Goal: Information Seeking & Learning: Compare options

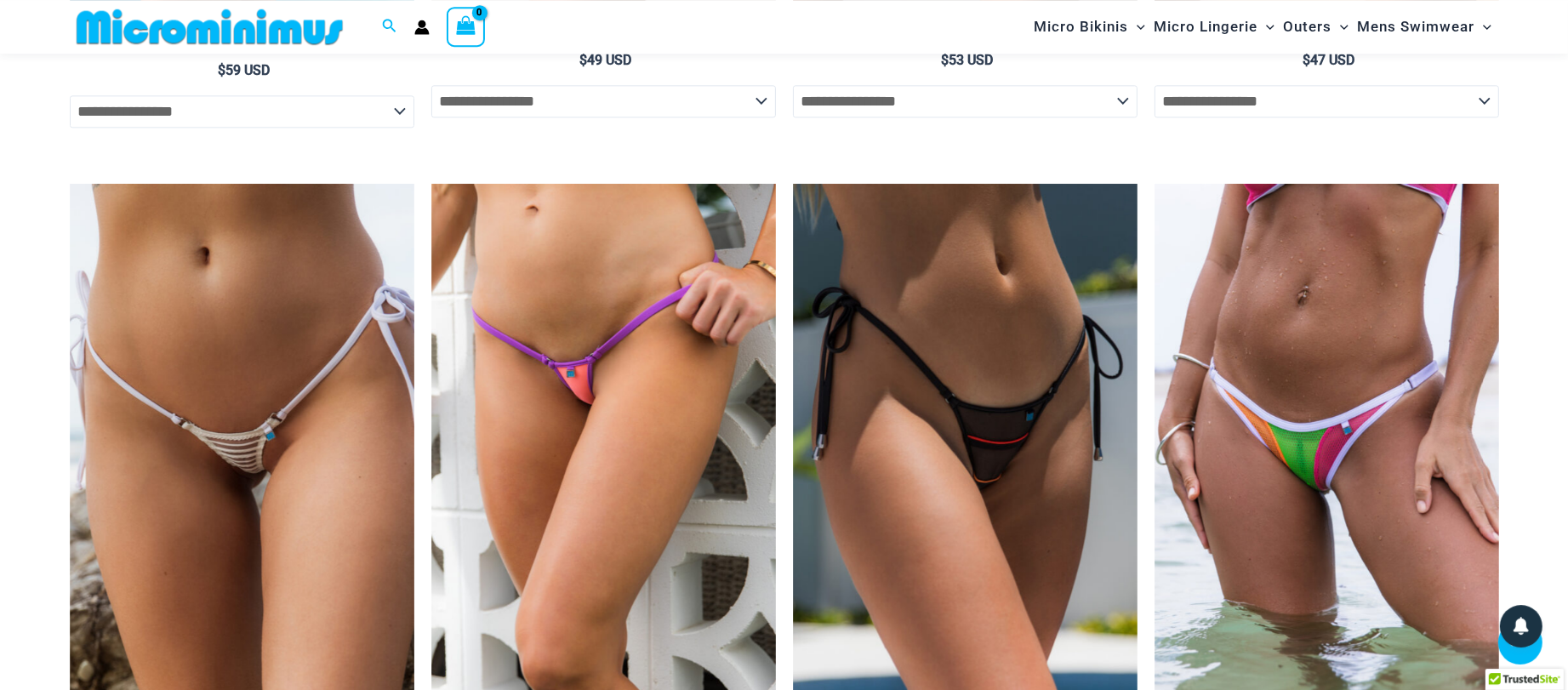
scroll to position [5042, 0]
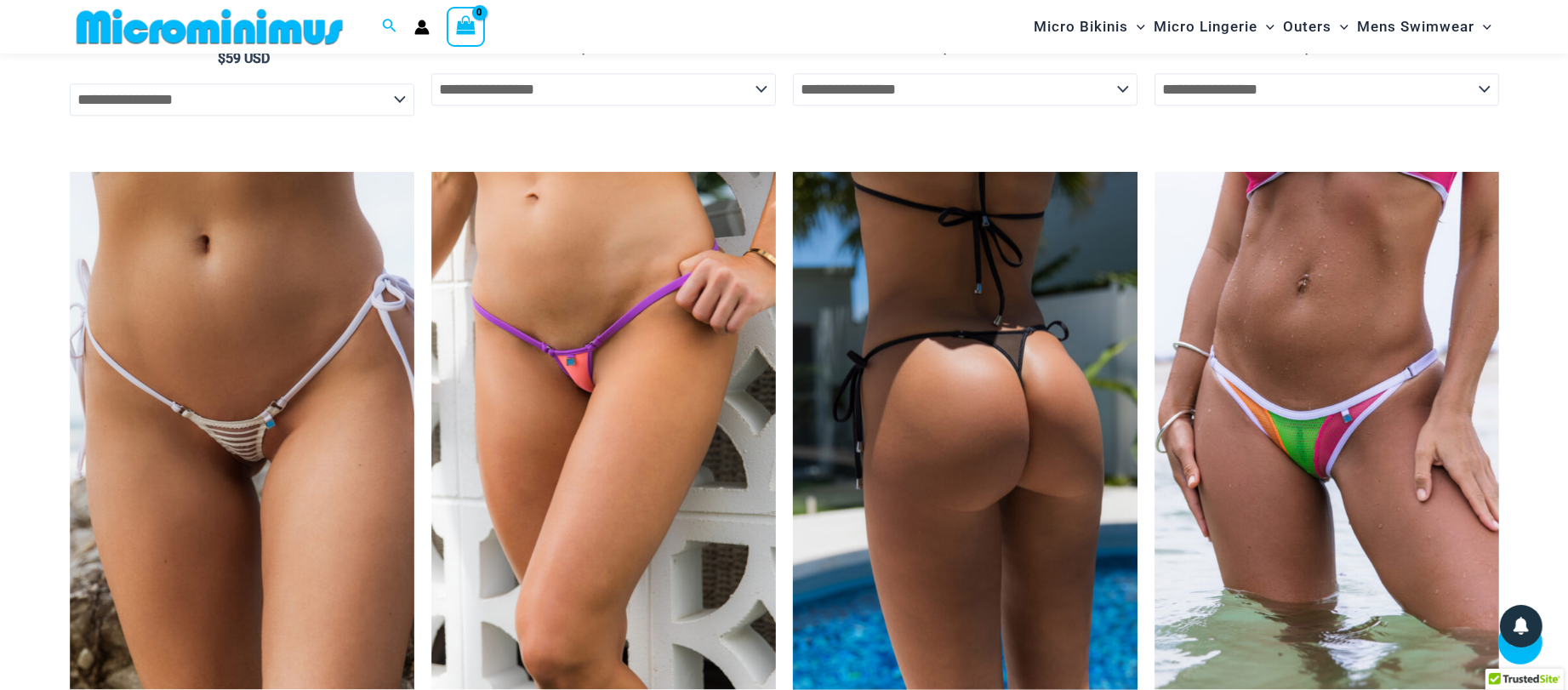
click at [1068, 476] on img at bounding box center [965, 431] width 344 height 518
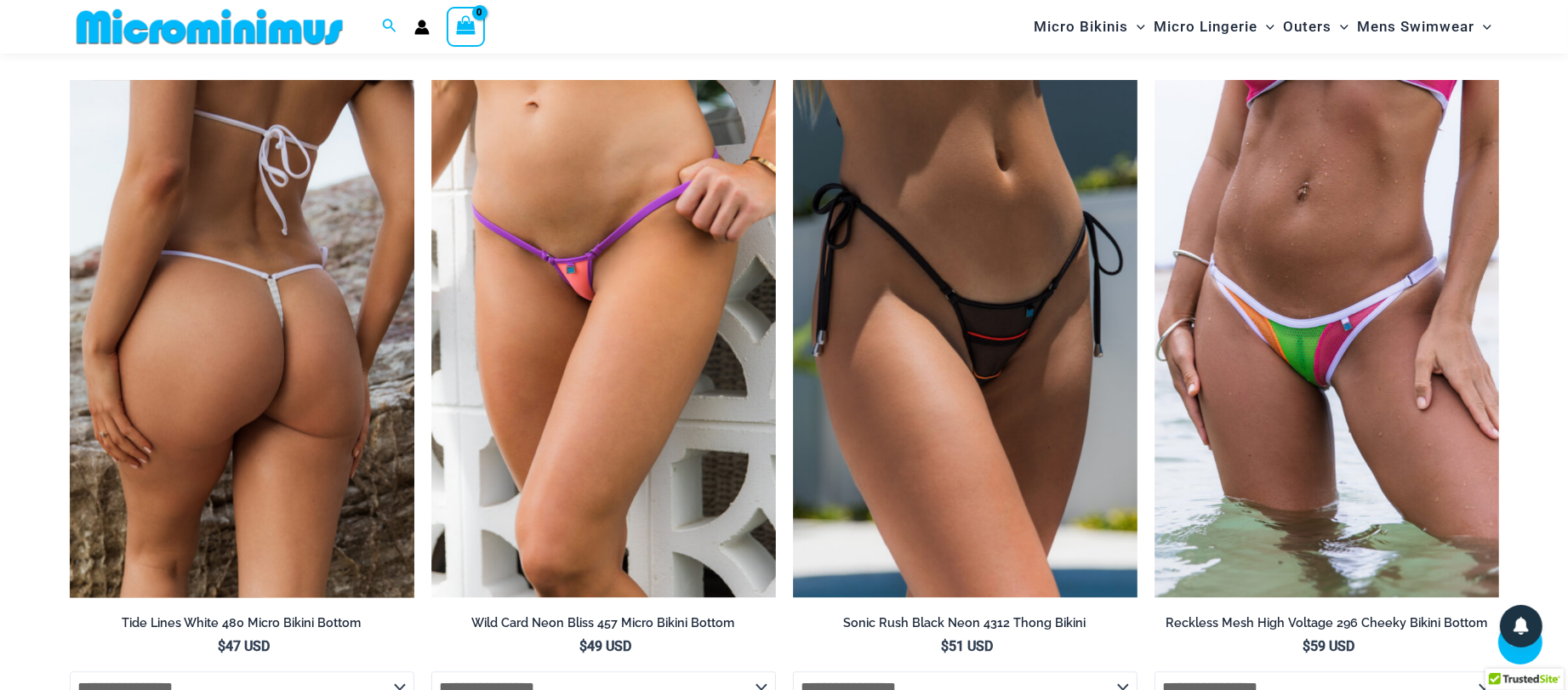
click at [295, 256] on img at bounding box center [242, 338] width 344 height 518
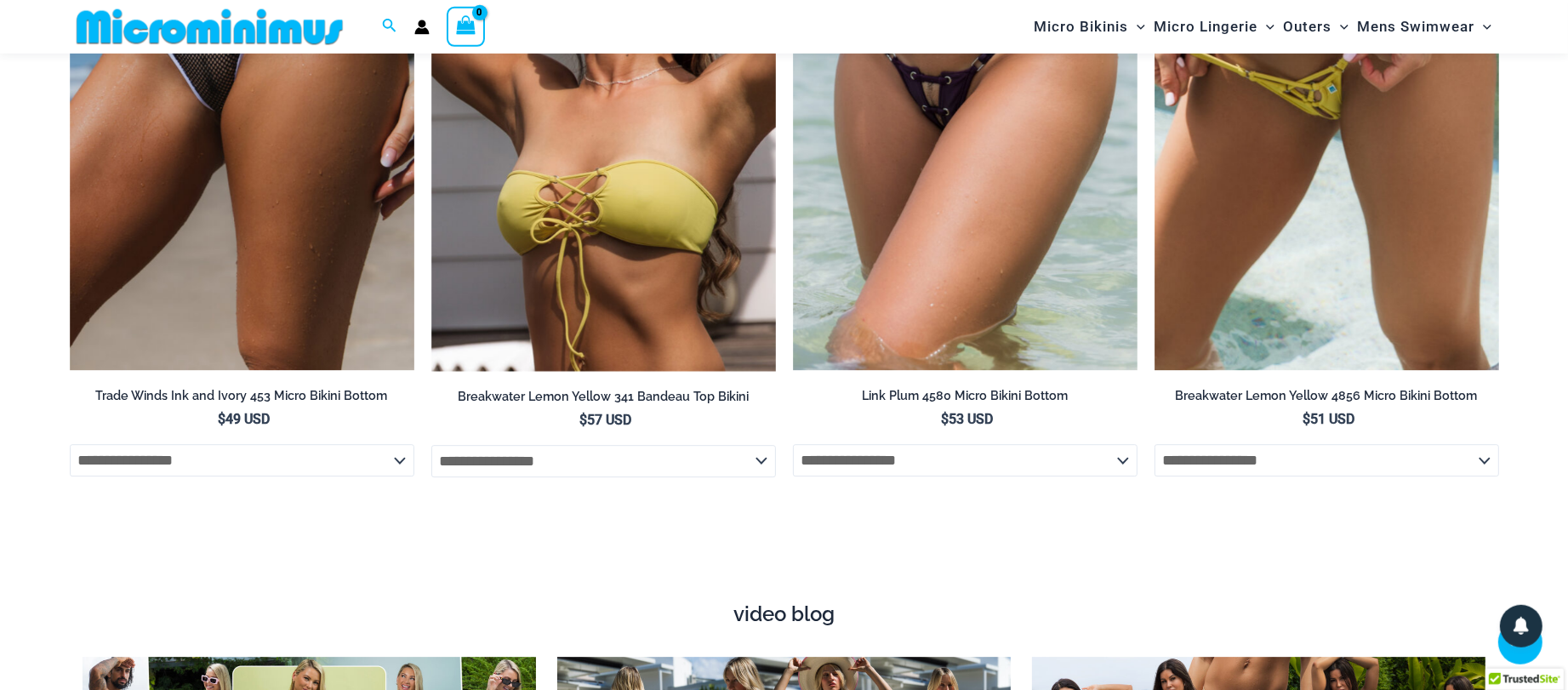
scroll to position [5869, 0]
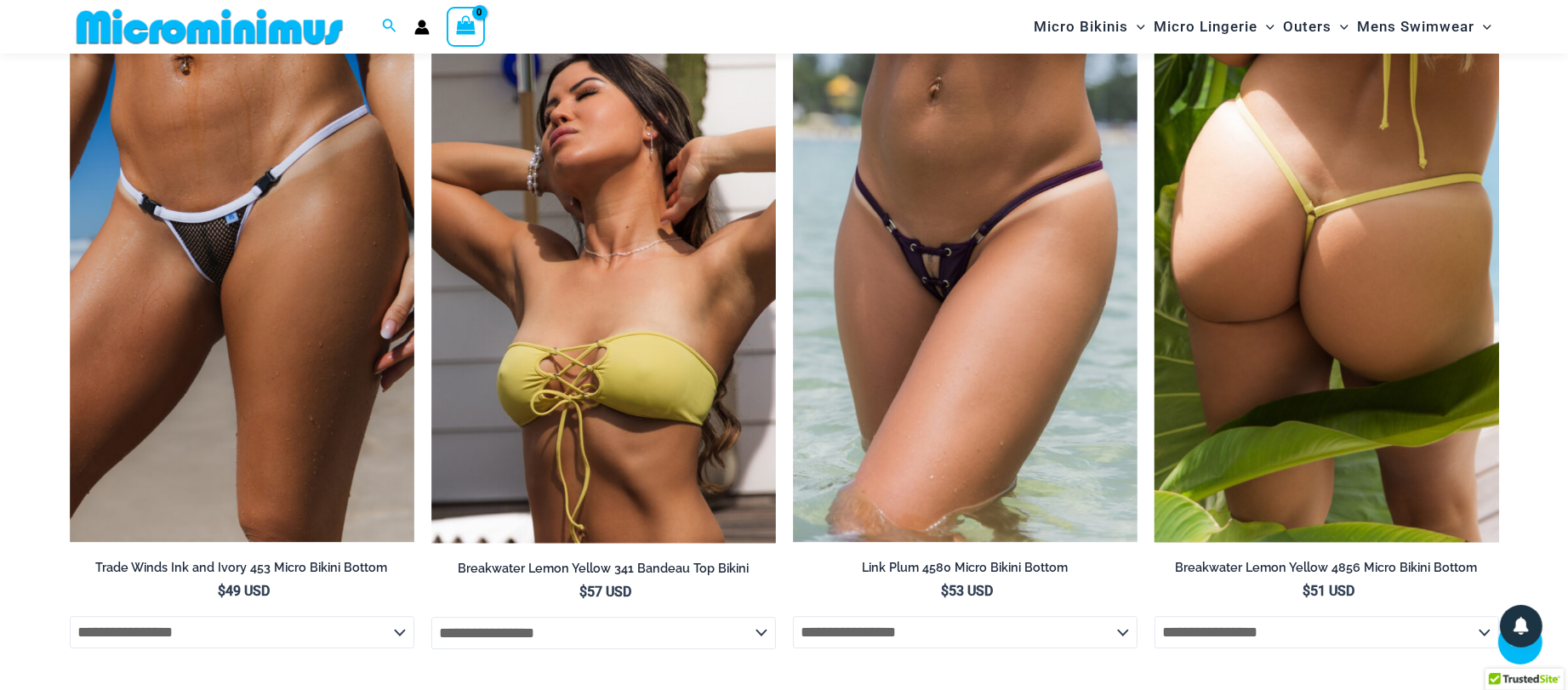
click at [1330, 335] on img at bounding box center [1326, 283] width 344 height 518
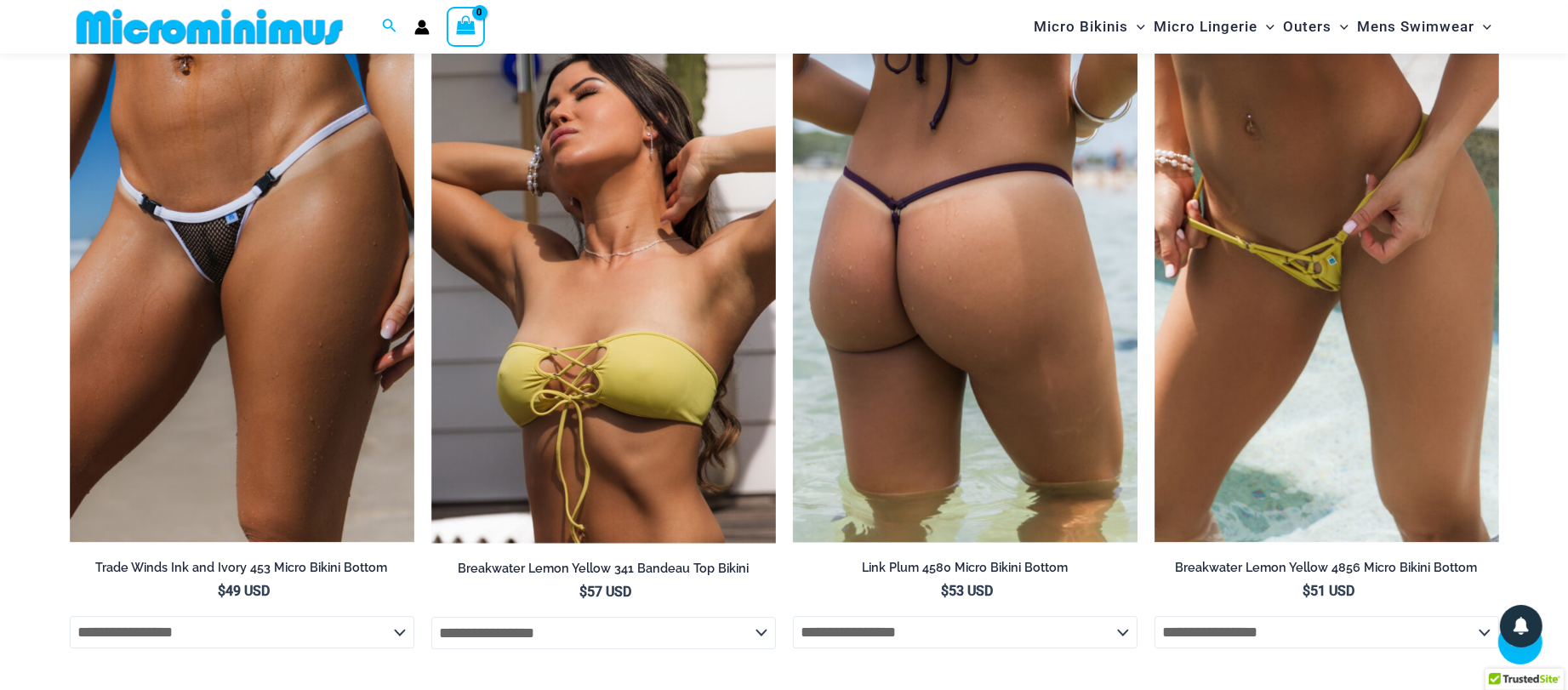
click at [896, 369] on img at bounding box center [965, 283] width 344 height 518
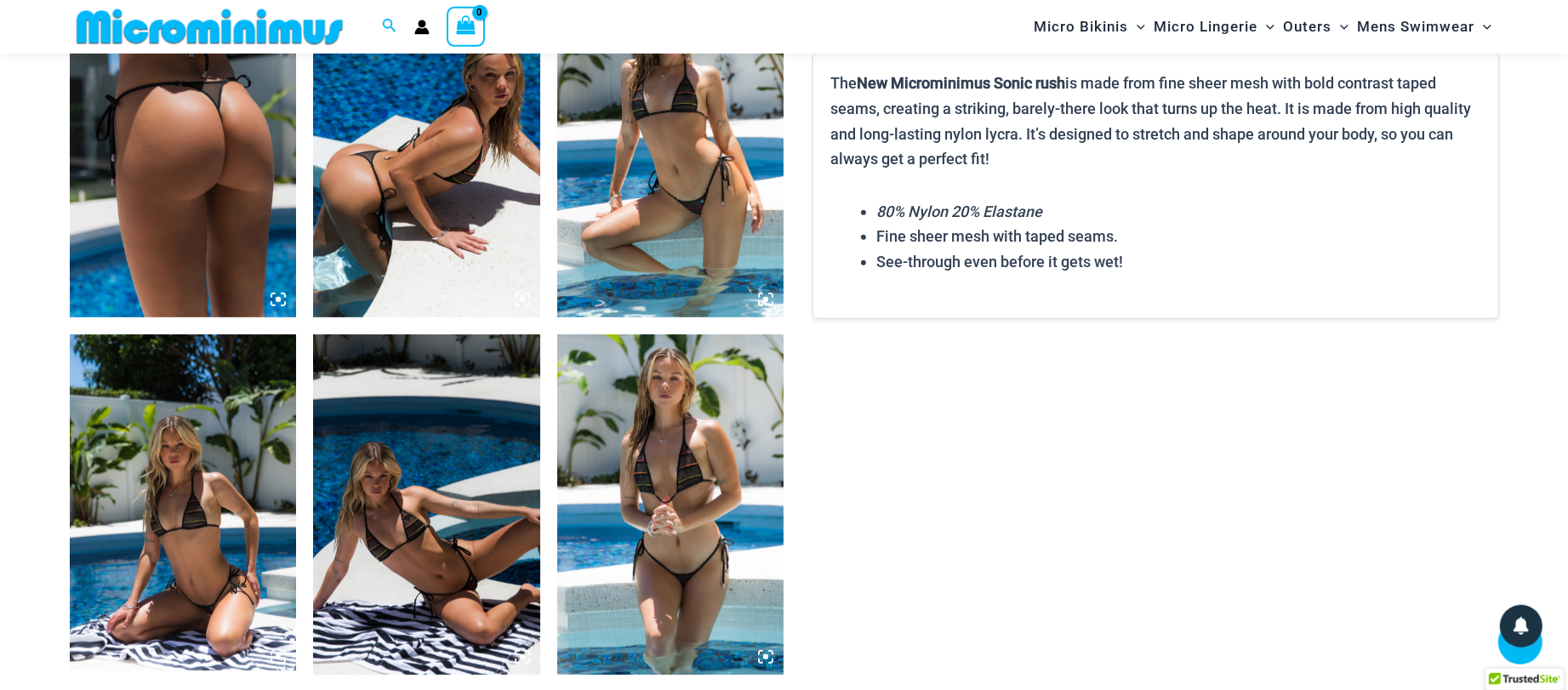
scroll to position [1180, 0]
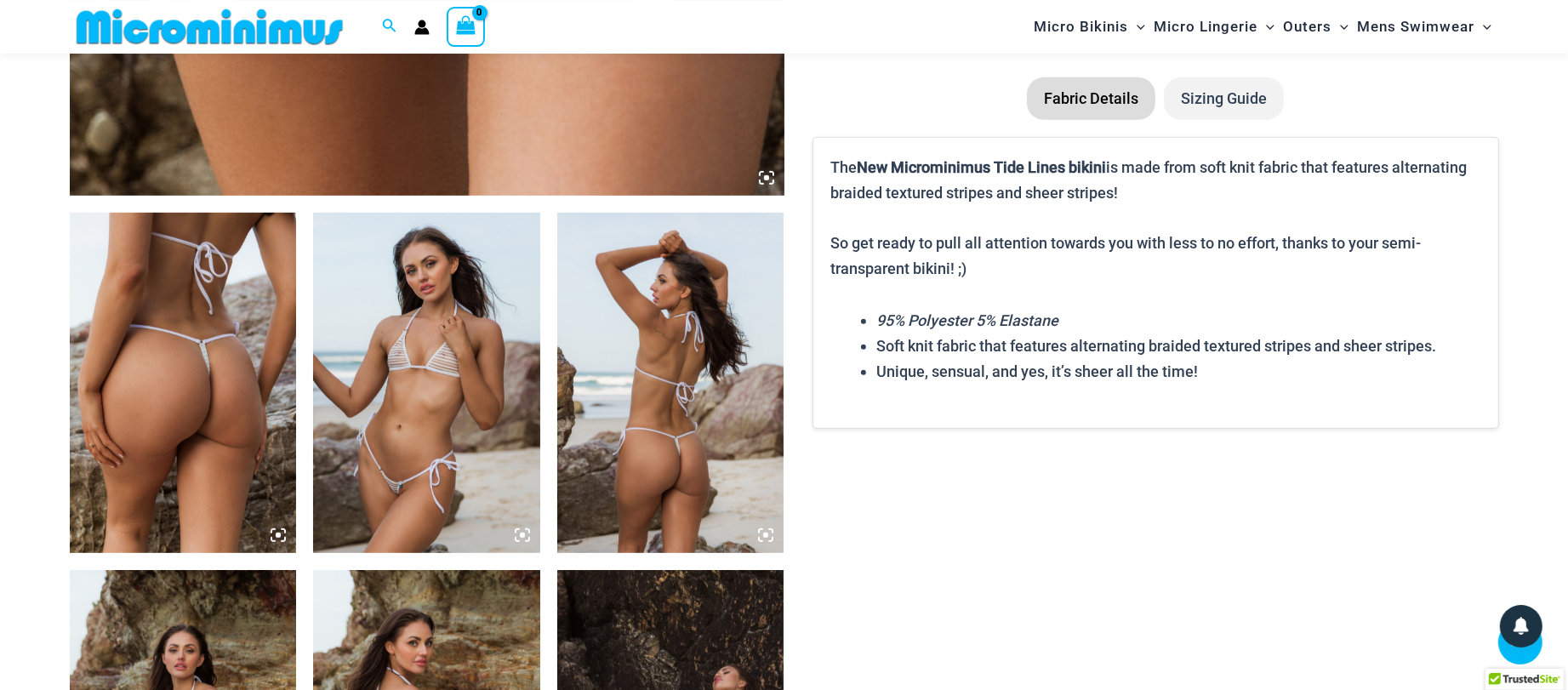
scroll to position [1272, 0]
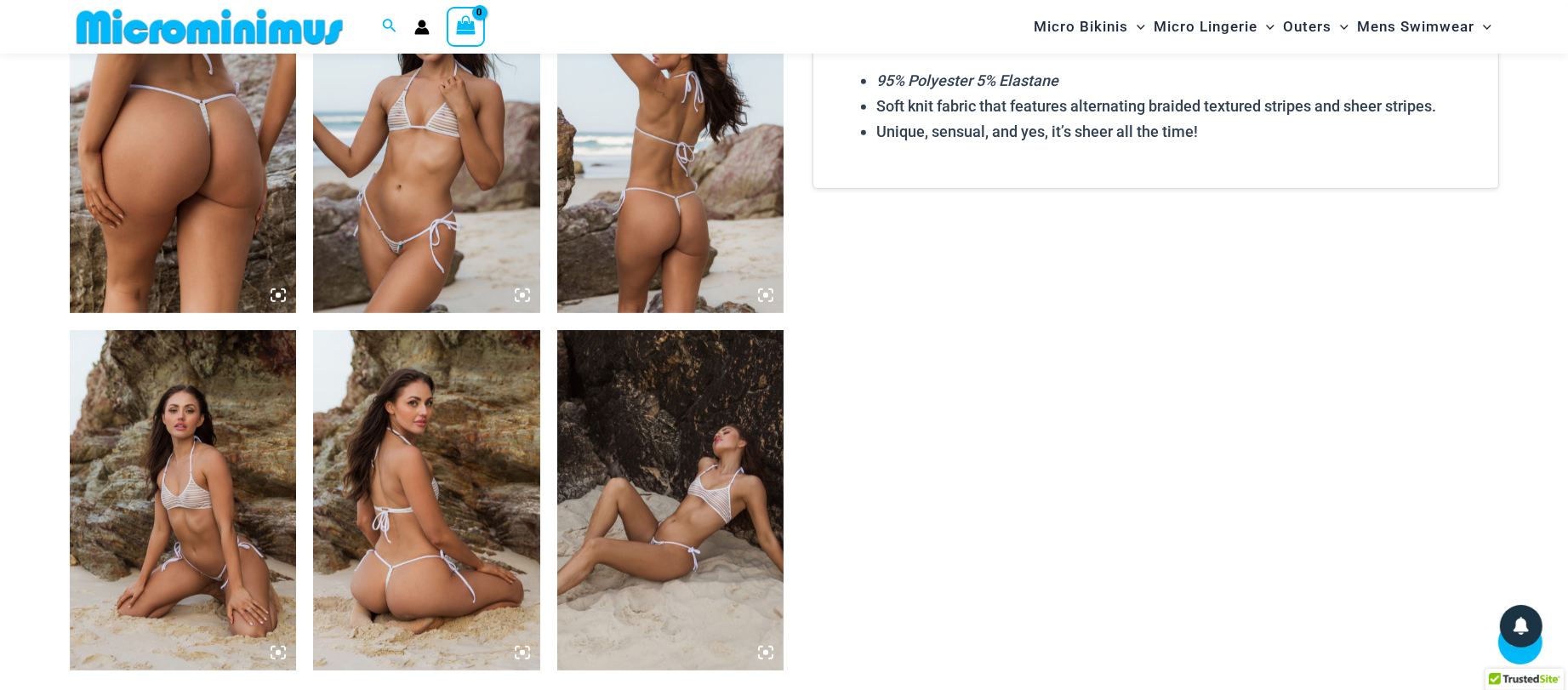
click at [380, 663] on img at bounding box center [426, 500] width 228 height 340
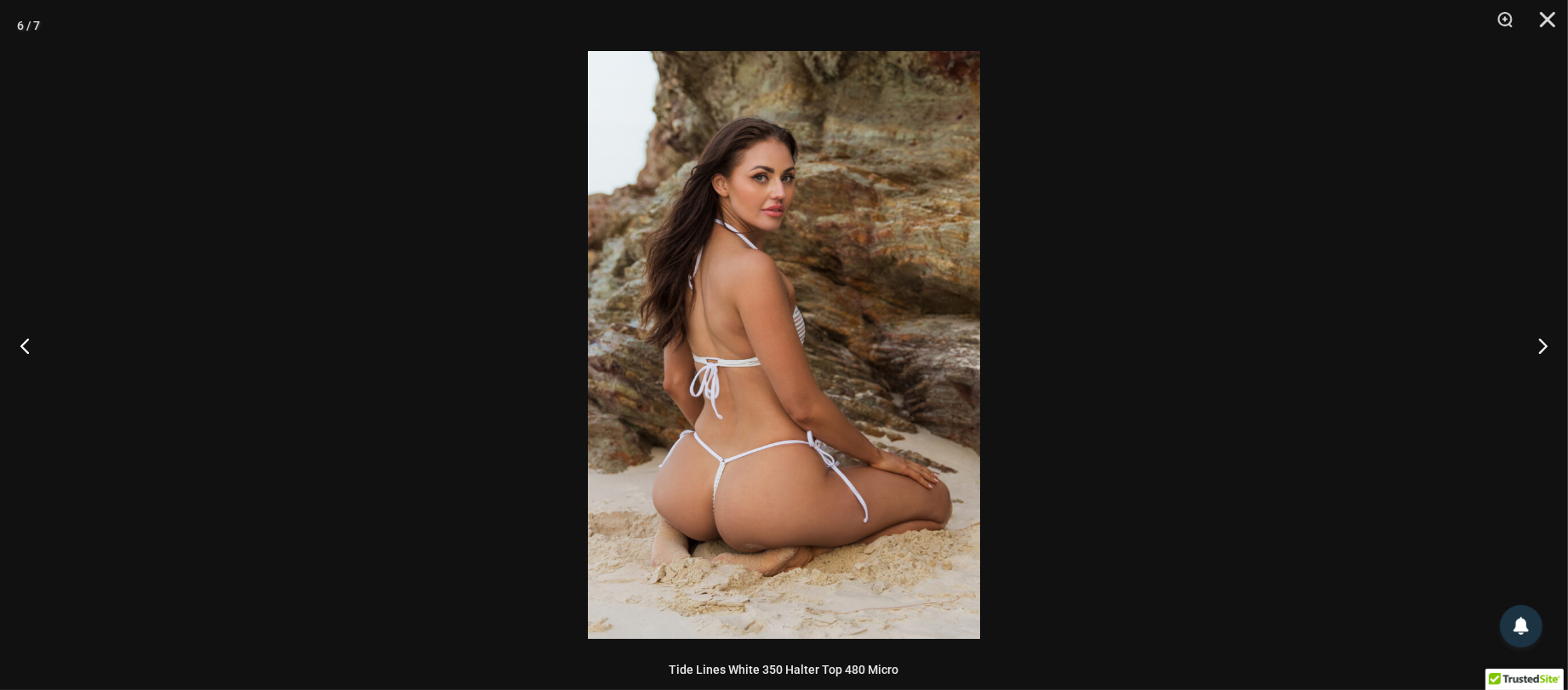
click at [785, 555] on img at bounding box center [784, 345] width 392 height 588
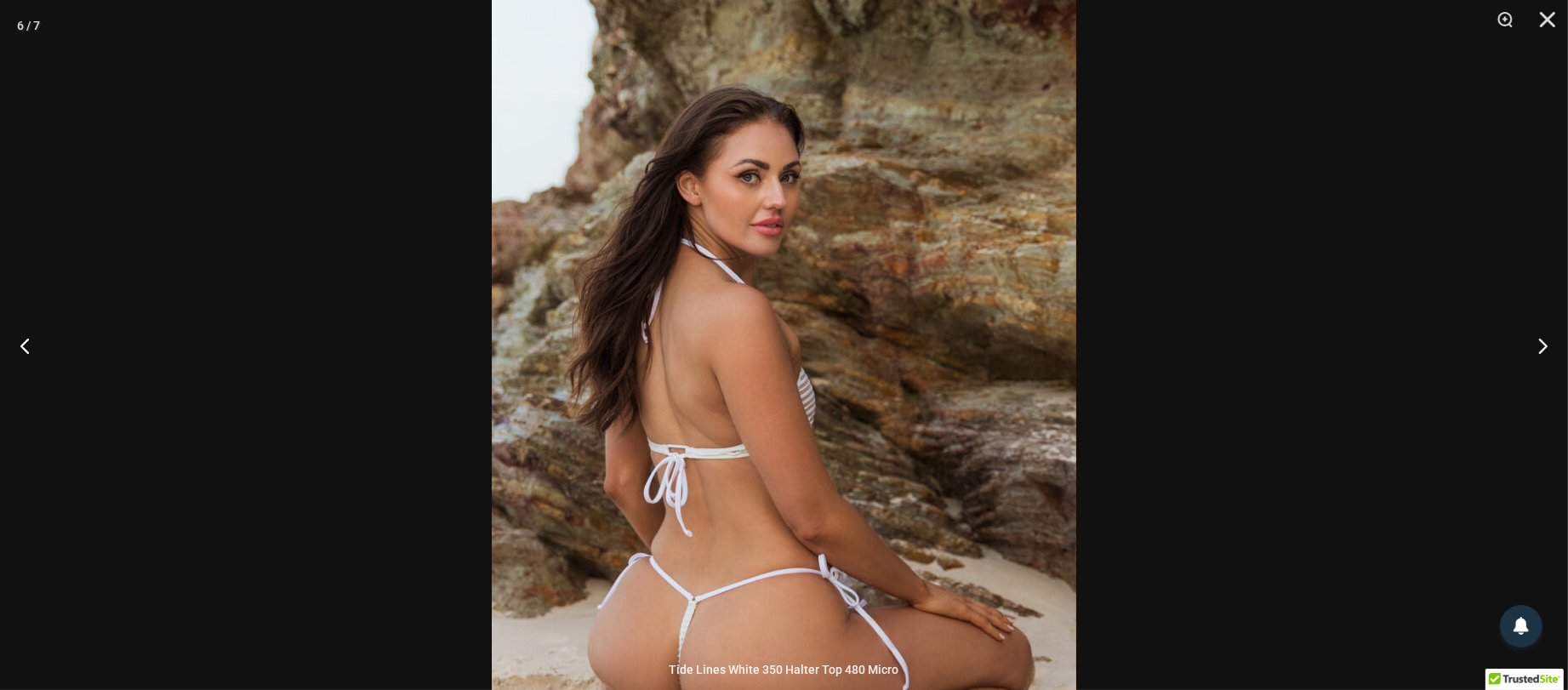
click at [1196, 443] on div at bounding box center [784, 345] width 1568 height 690
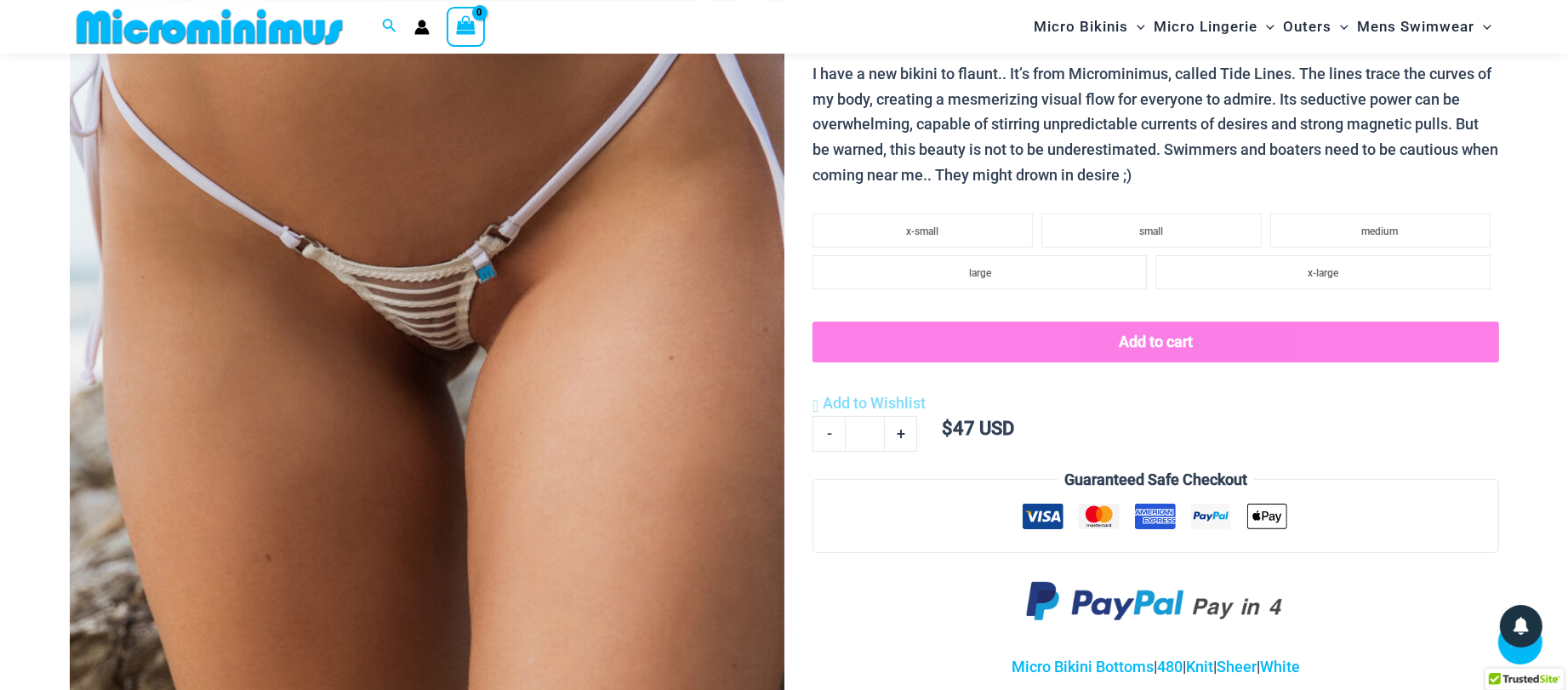
scroll to position [352, 0]
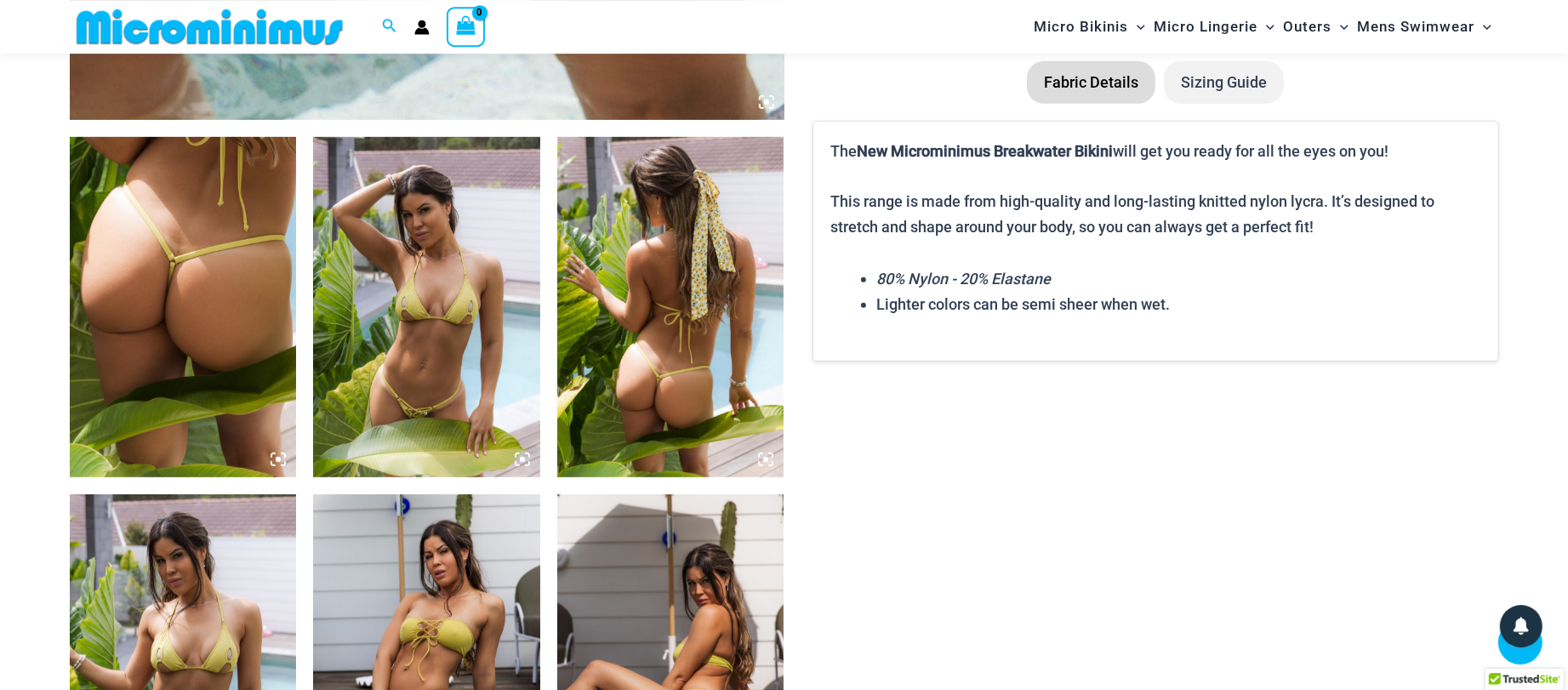
scroll to position [1272, 0]
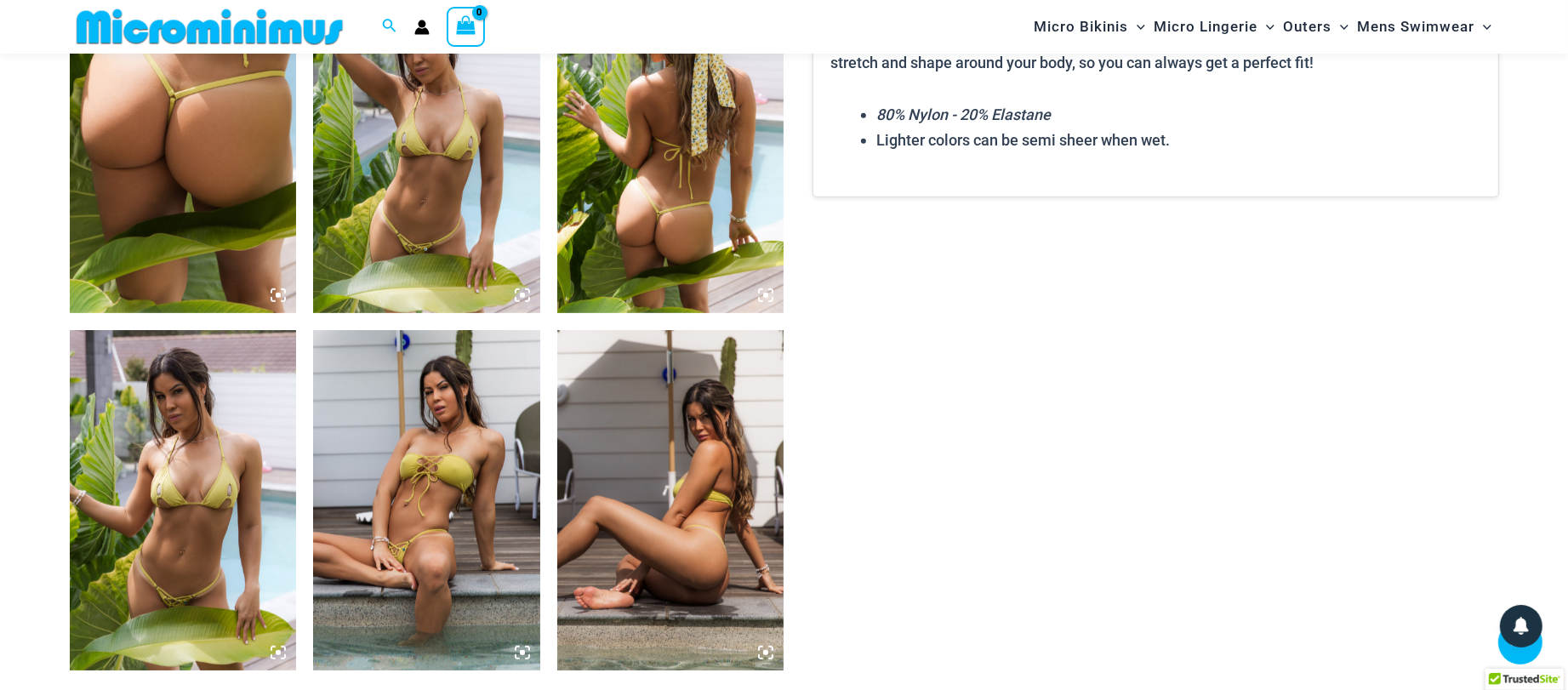
click at [481, 490] on img at bounding box center [426, 500] width 228 height 340
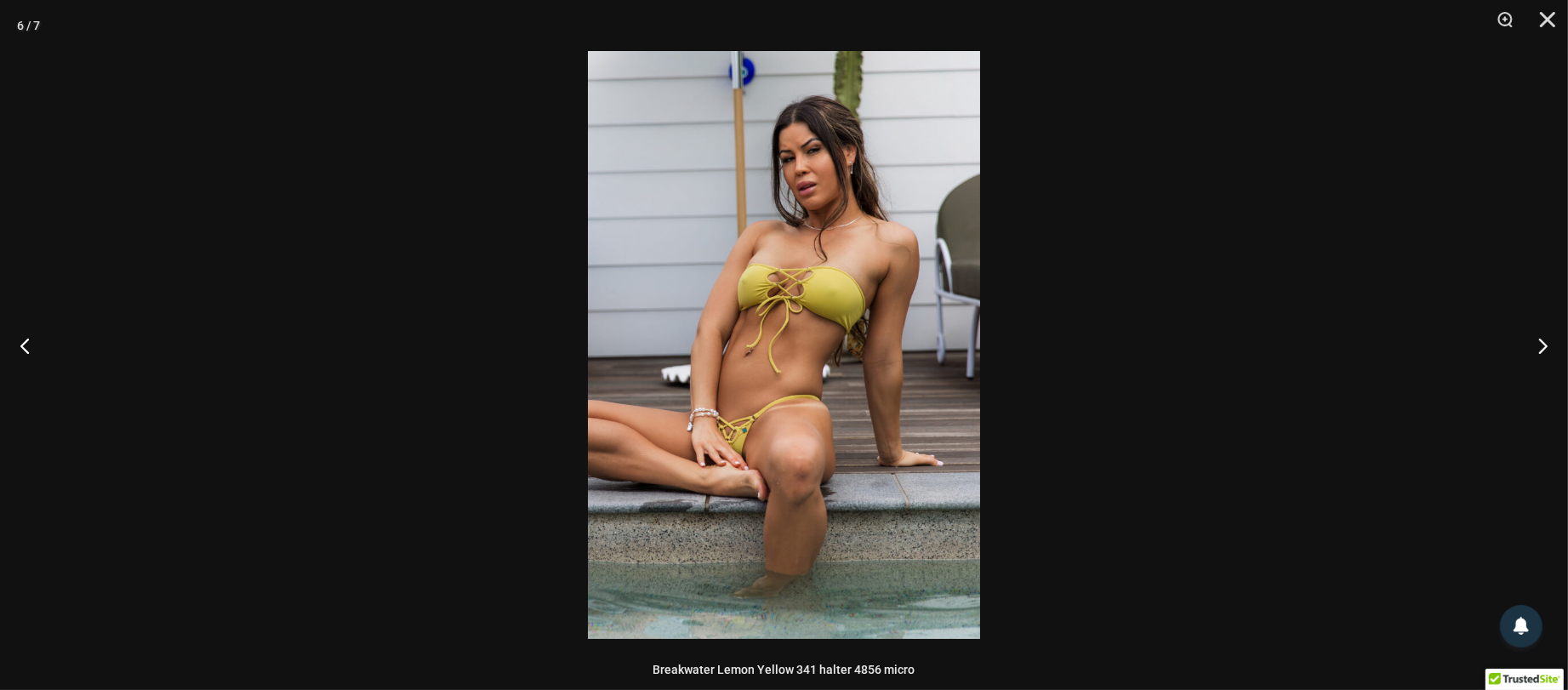
click at [709, 422] on img at bounding box center [784, 345] width 392 height 588
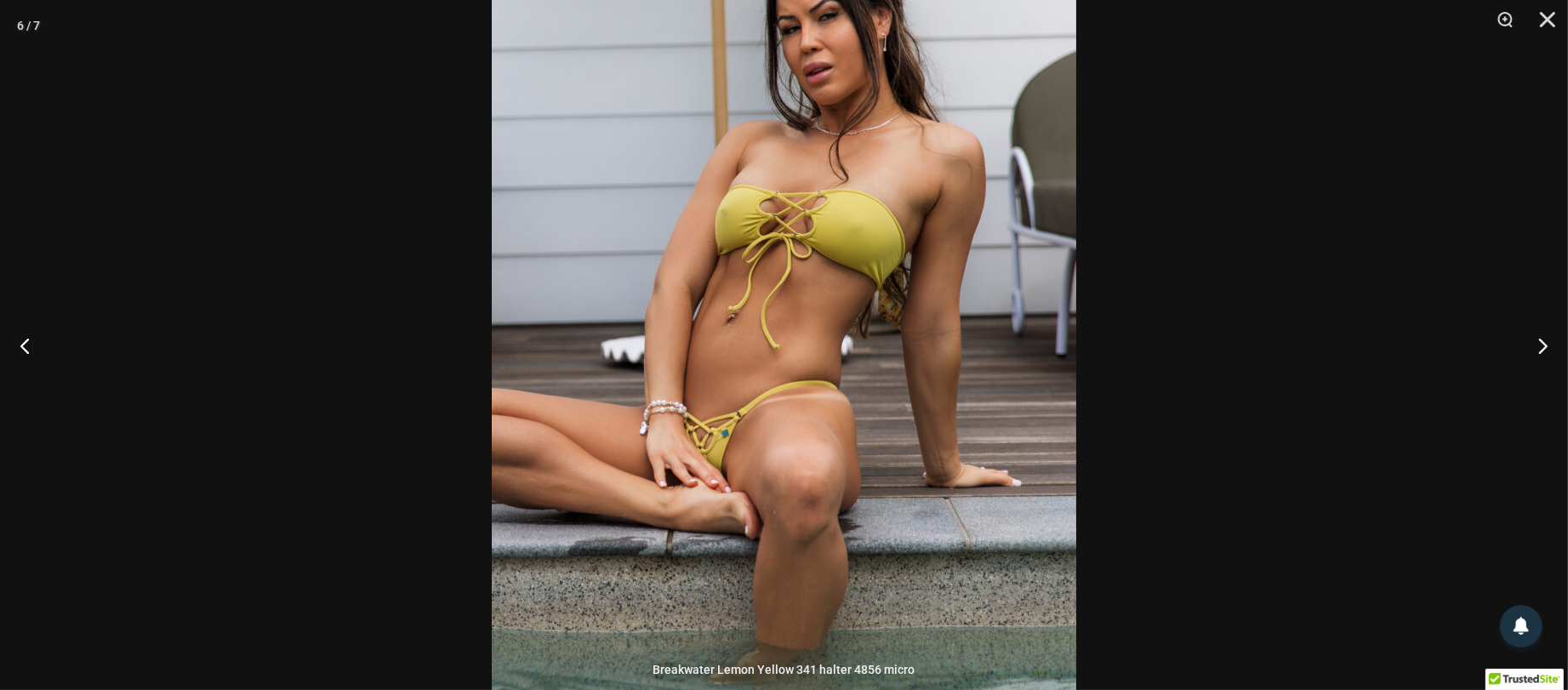
click at [709, 423] on img at bounding box center [784, 307] width 584 height 877
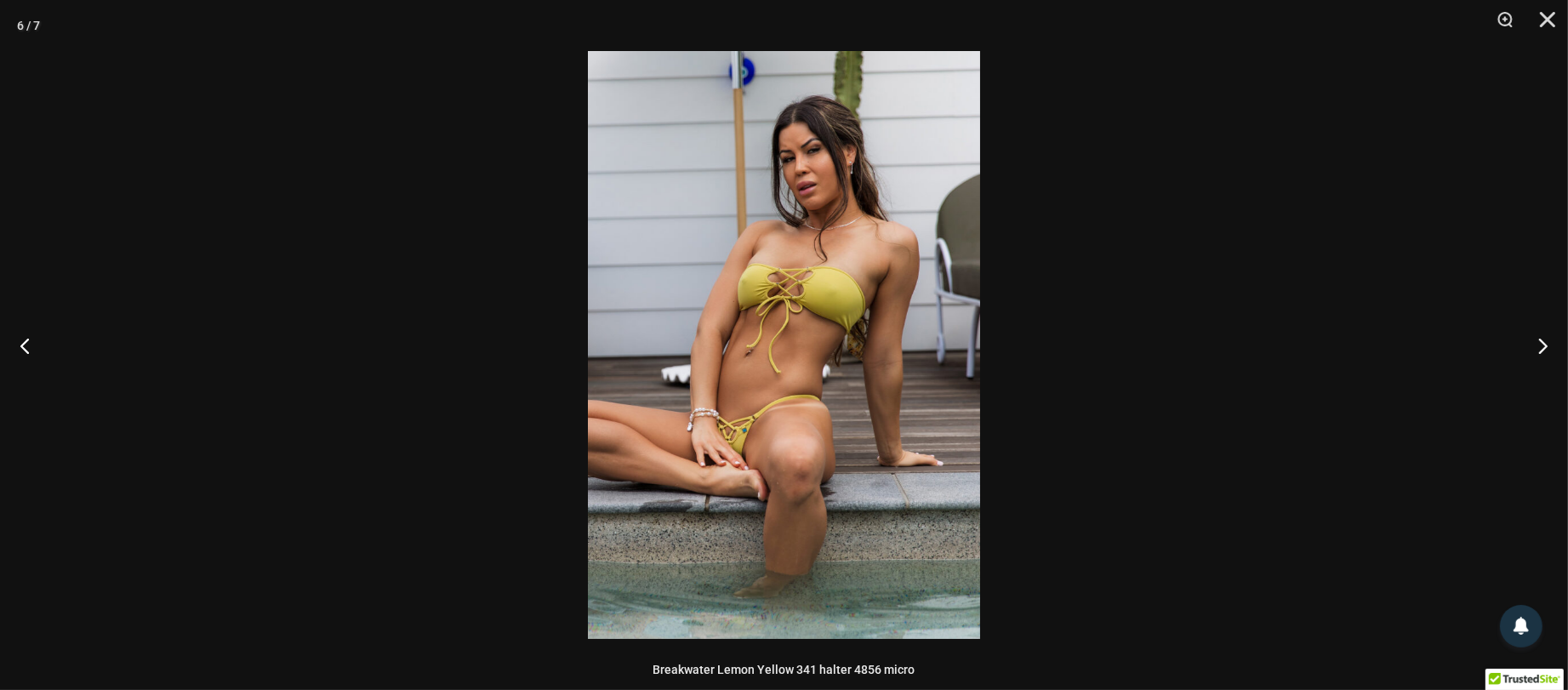
click at [437, 409] on div at bounding box center [784, 345] width 1568 height 690
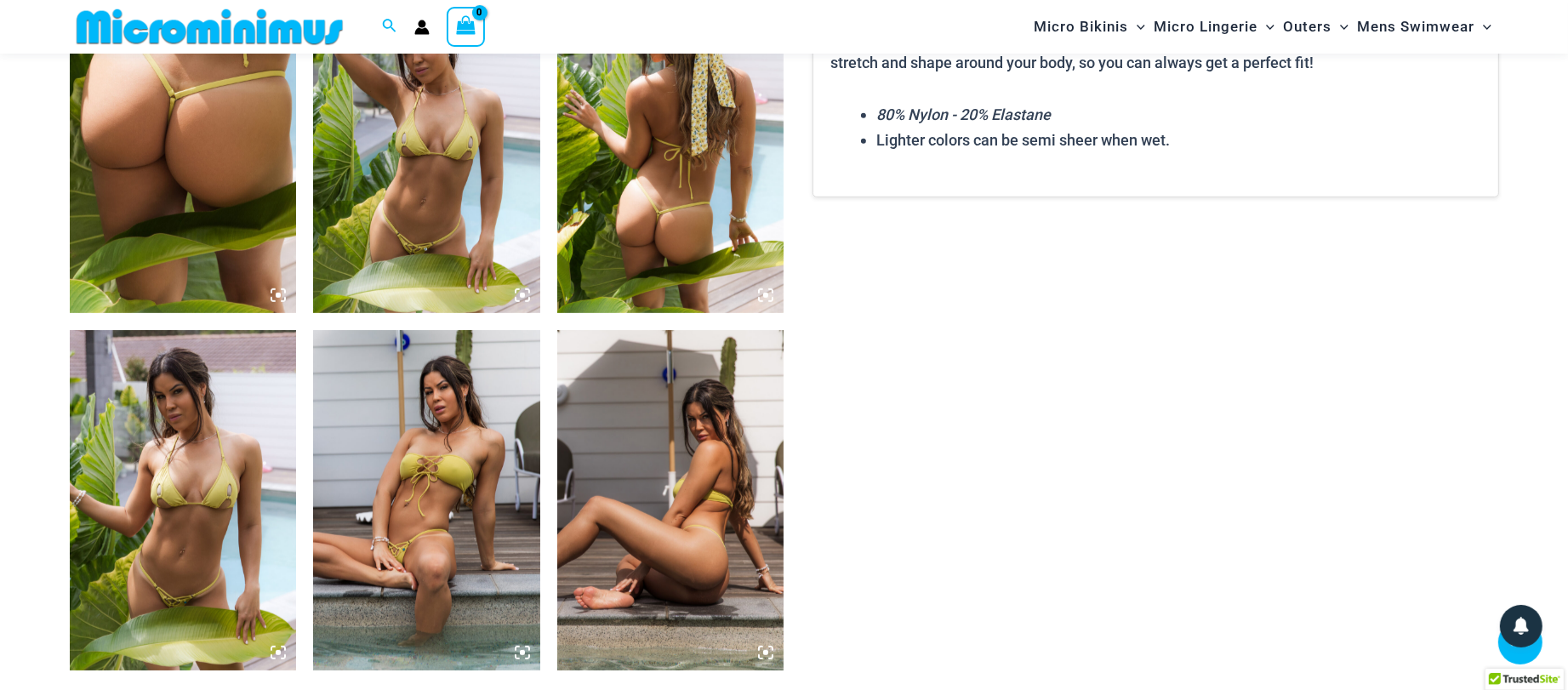
click at [241, 461] on img at bounding box center [183, 500] width 228 height 340
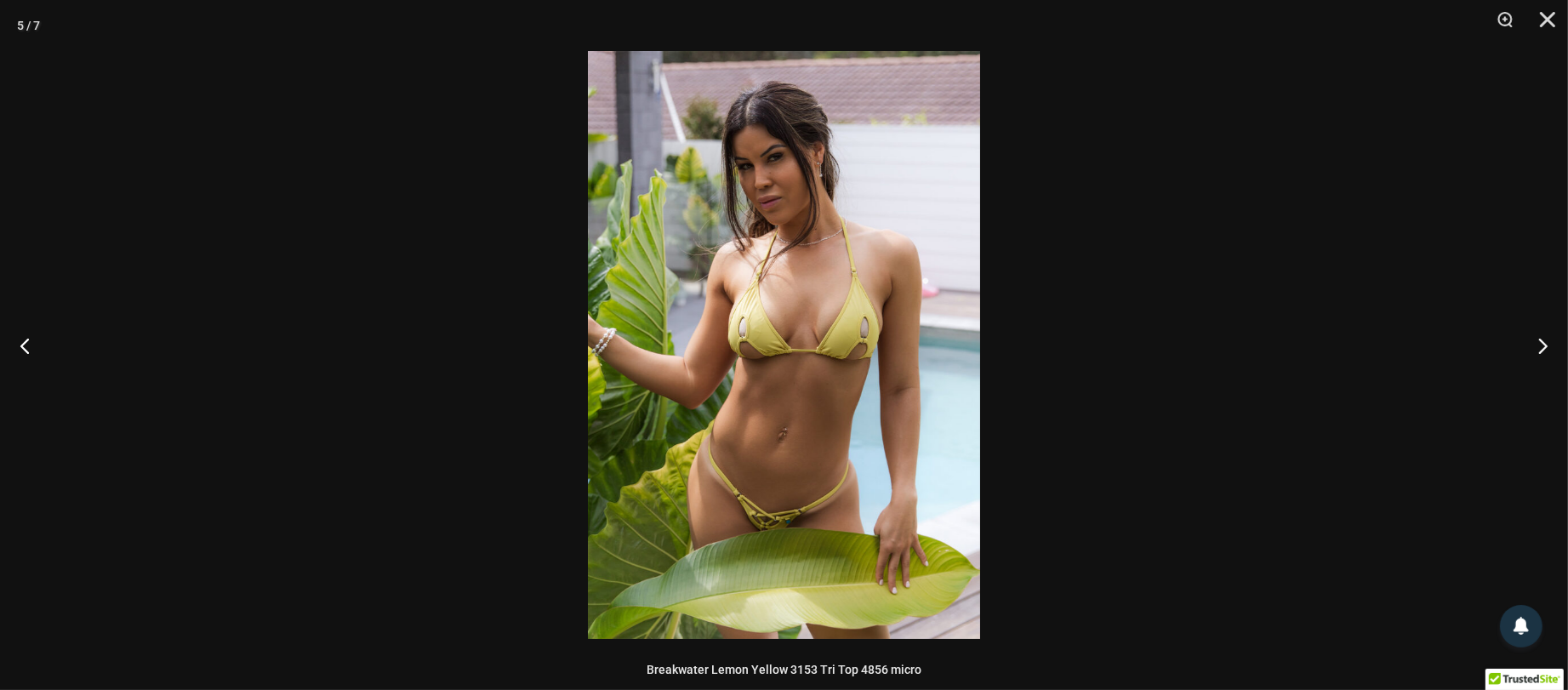
click at [397, 423] on div at bounding box center [784, 345] width 1568 height 690
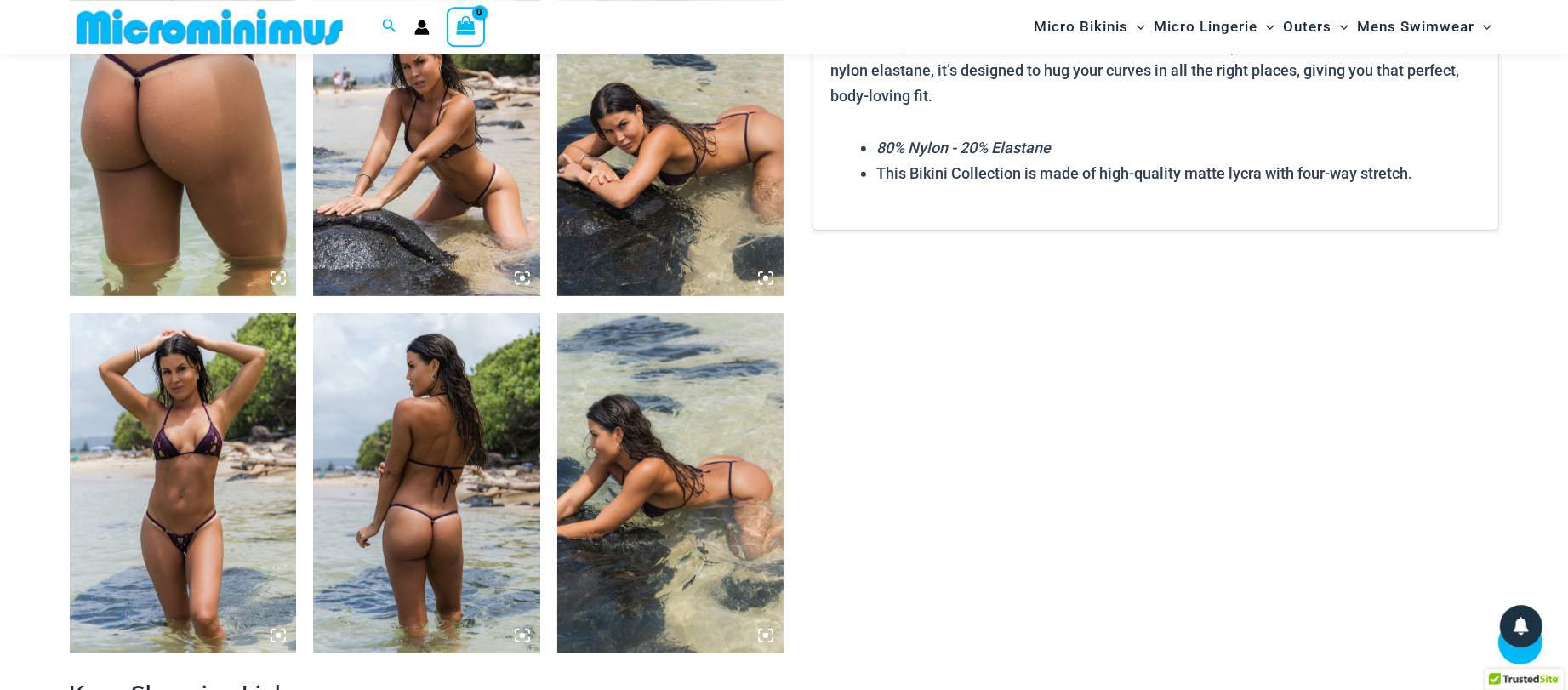
scroll to position [1364, 0]
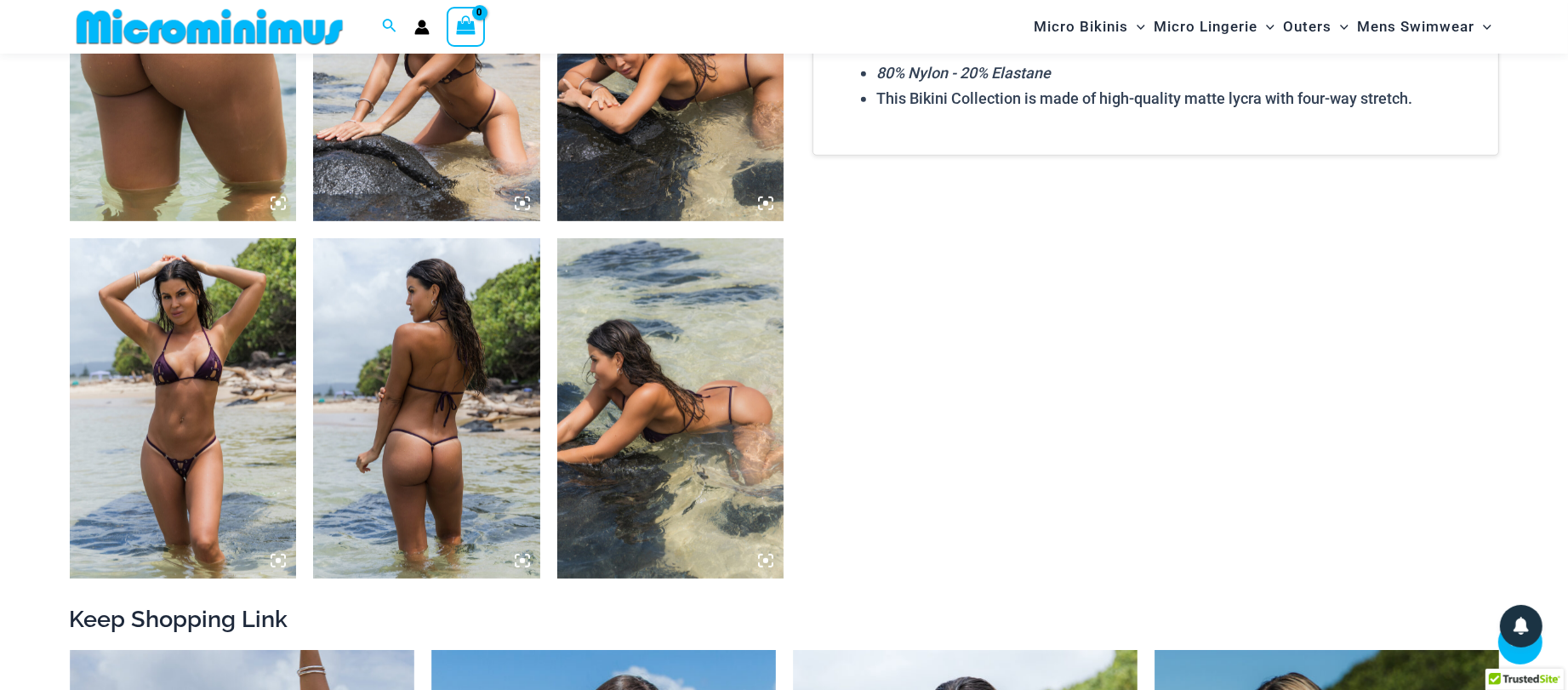
click at [153, 454] on img at bounding box center [183, 408] width 228 height 340
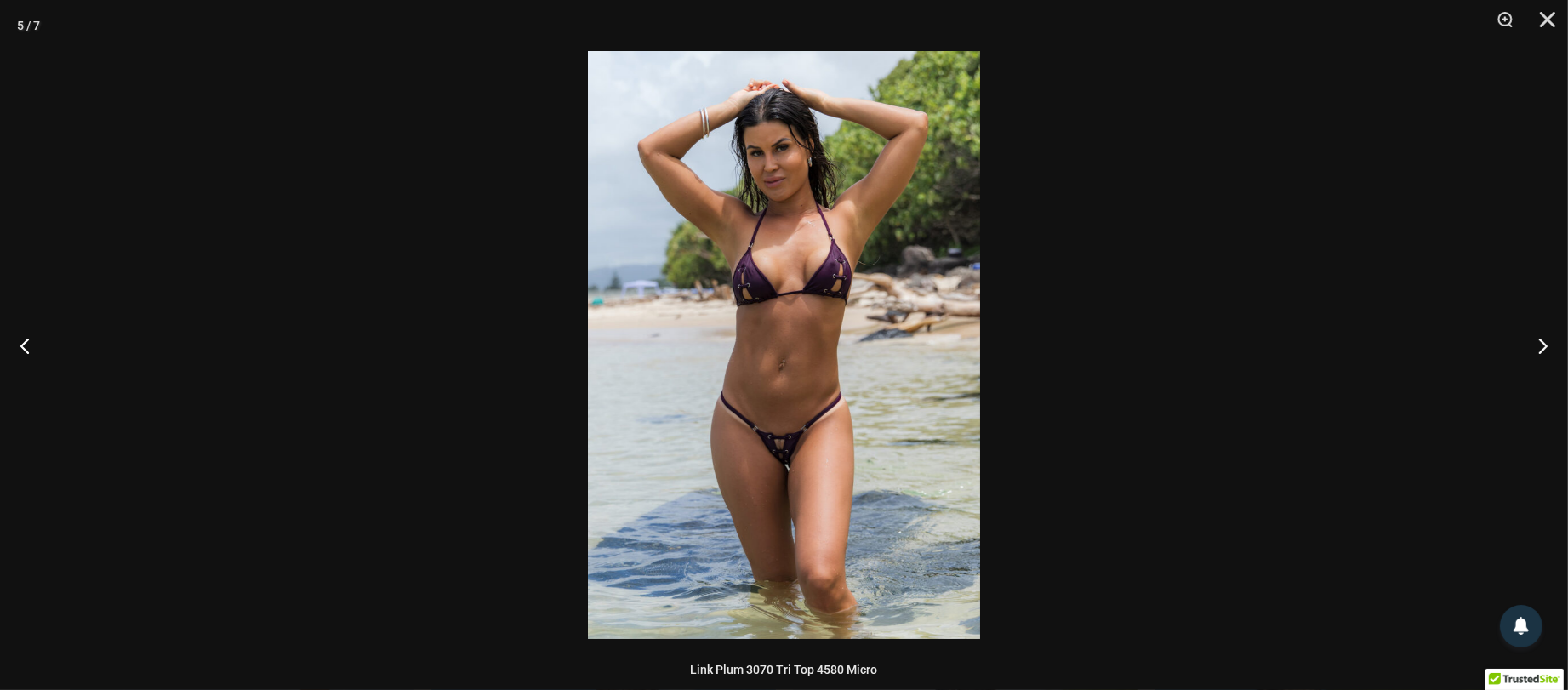
click at [783, 429] on img at bounding box center [784, 345] width 392 height 588
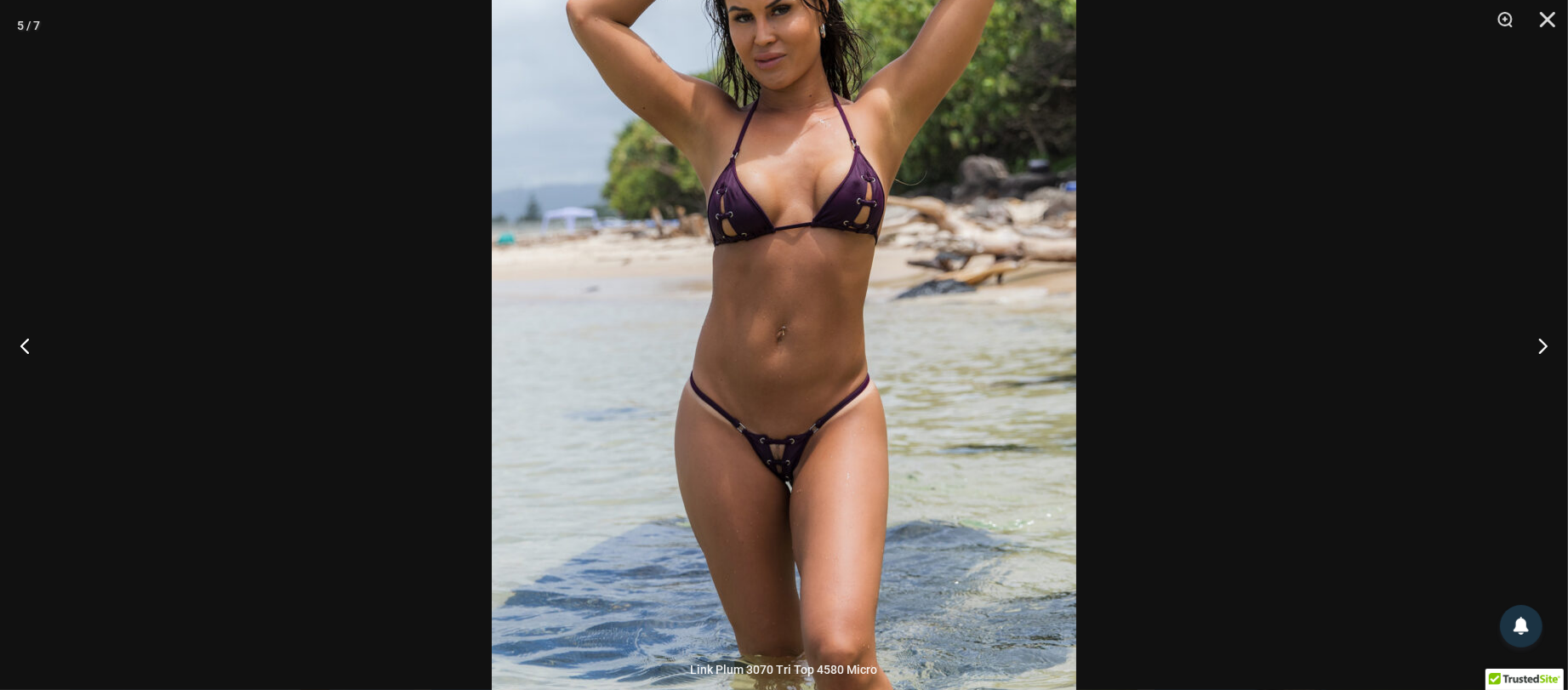
click at [983, 517] on img at bounding box center [784, 304] width 584 height 877
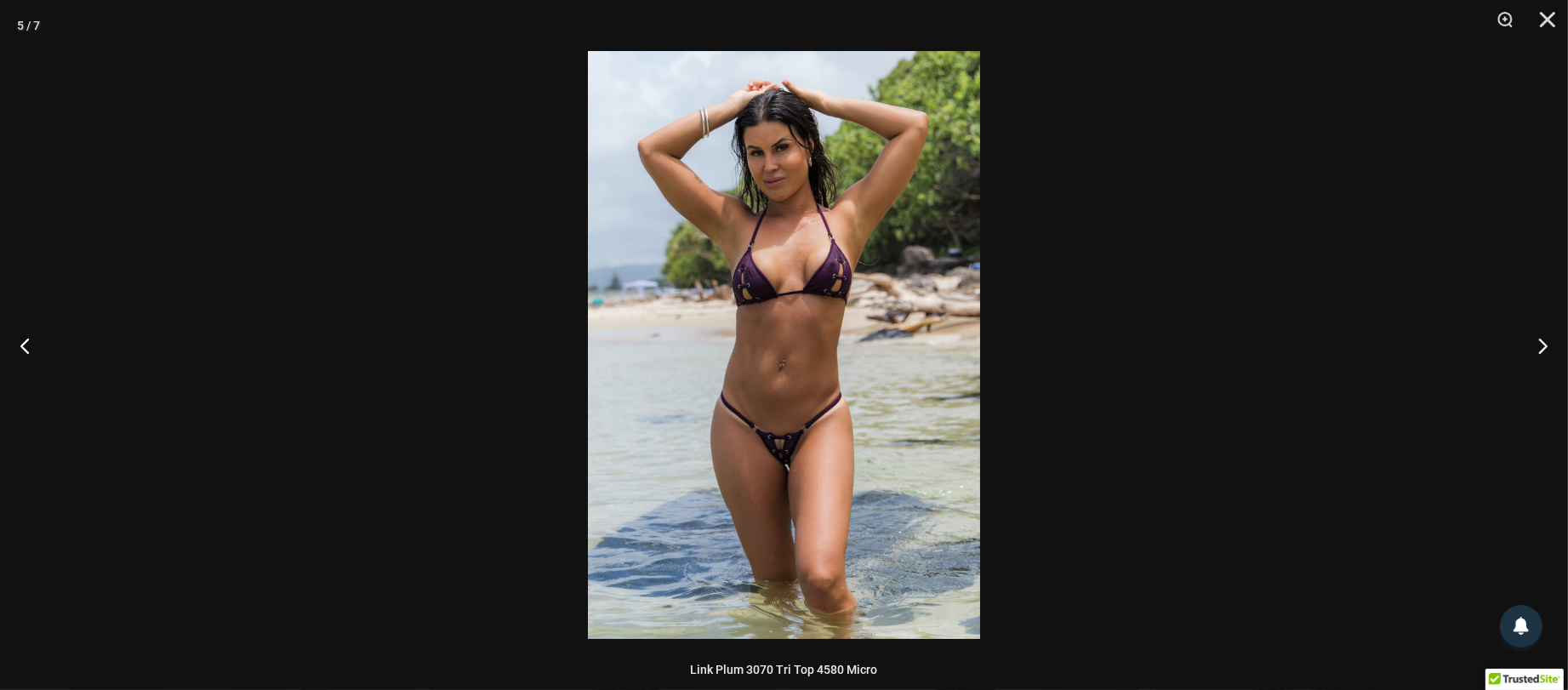
click at [1262, 507] on div at bounding box center [784, 345] width 1568 height 690
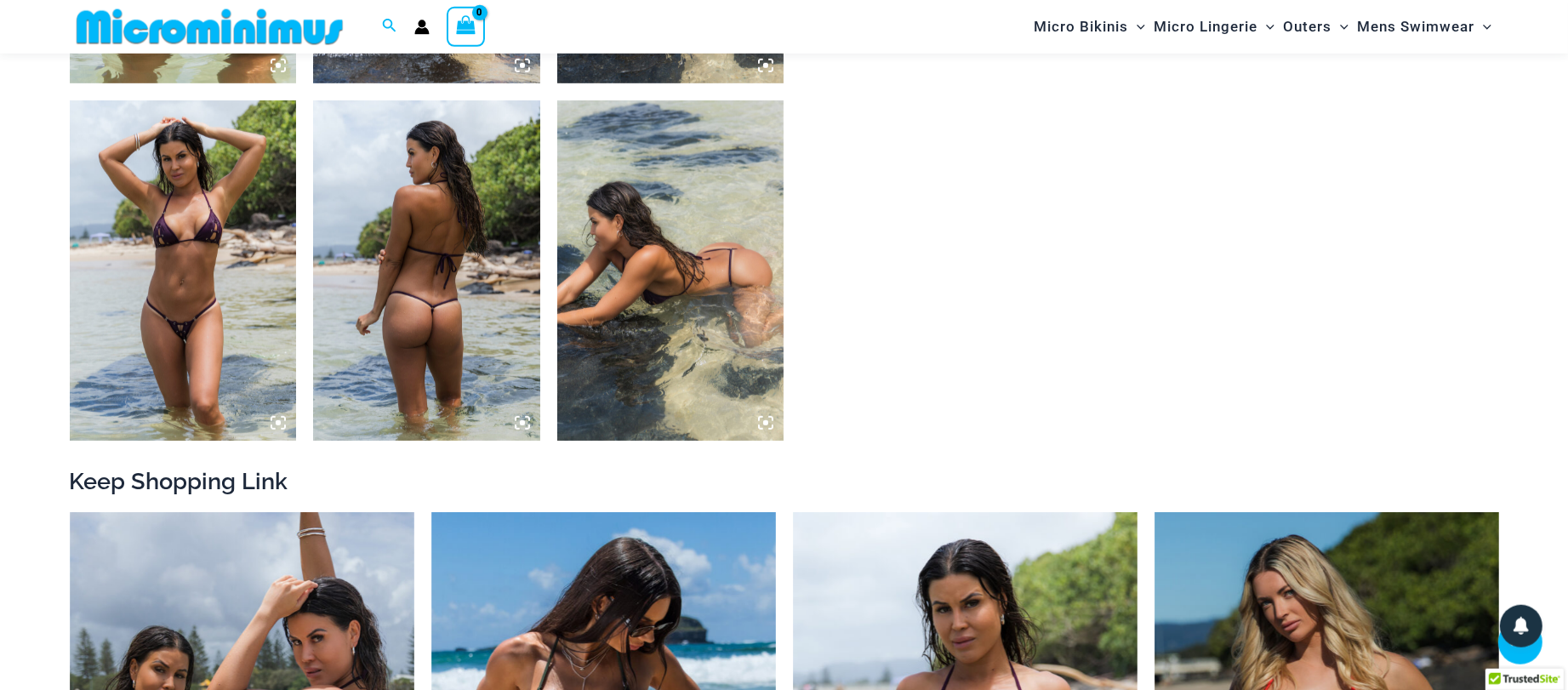
scroll to position [1548, 0]
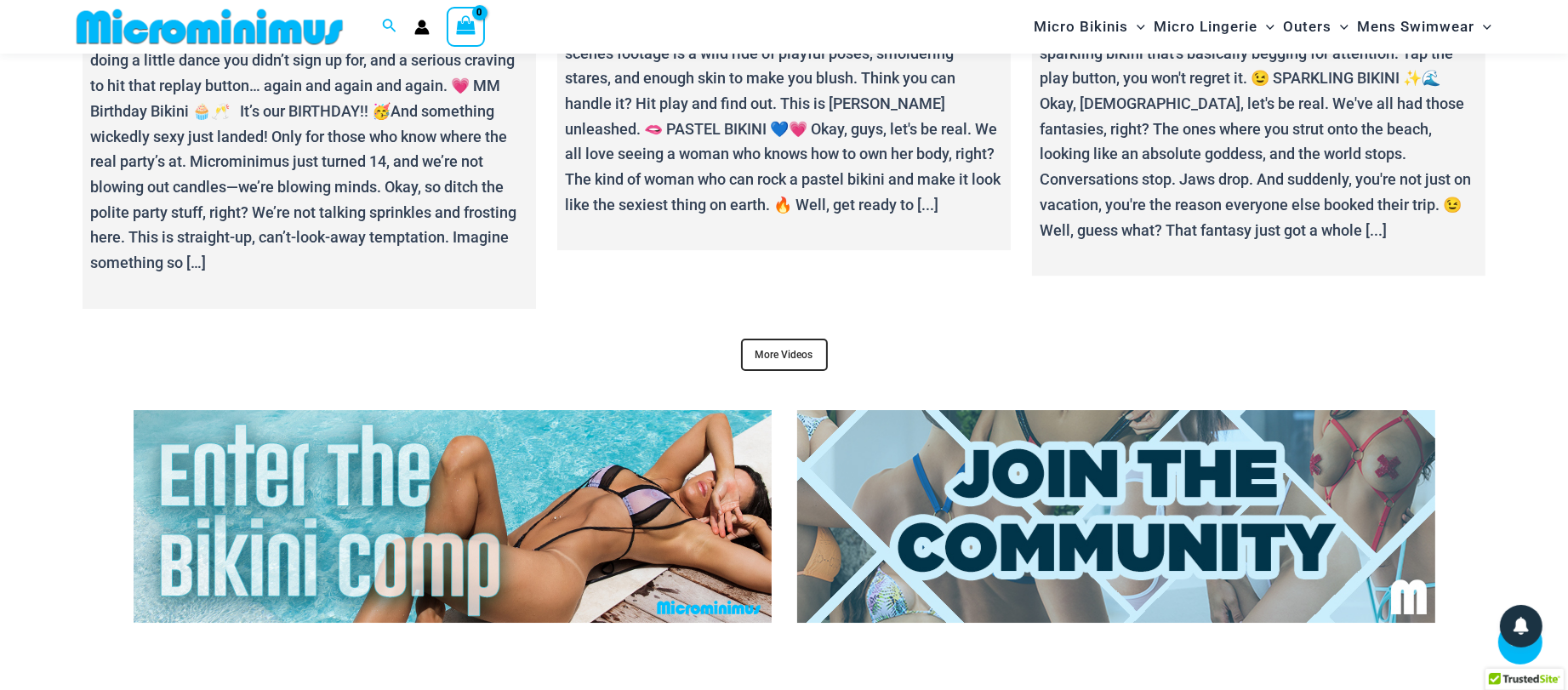
scroll to position [6972, 0]
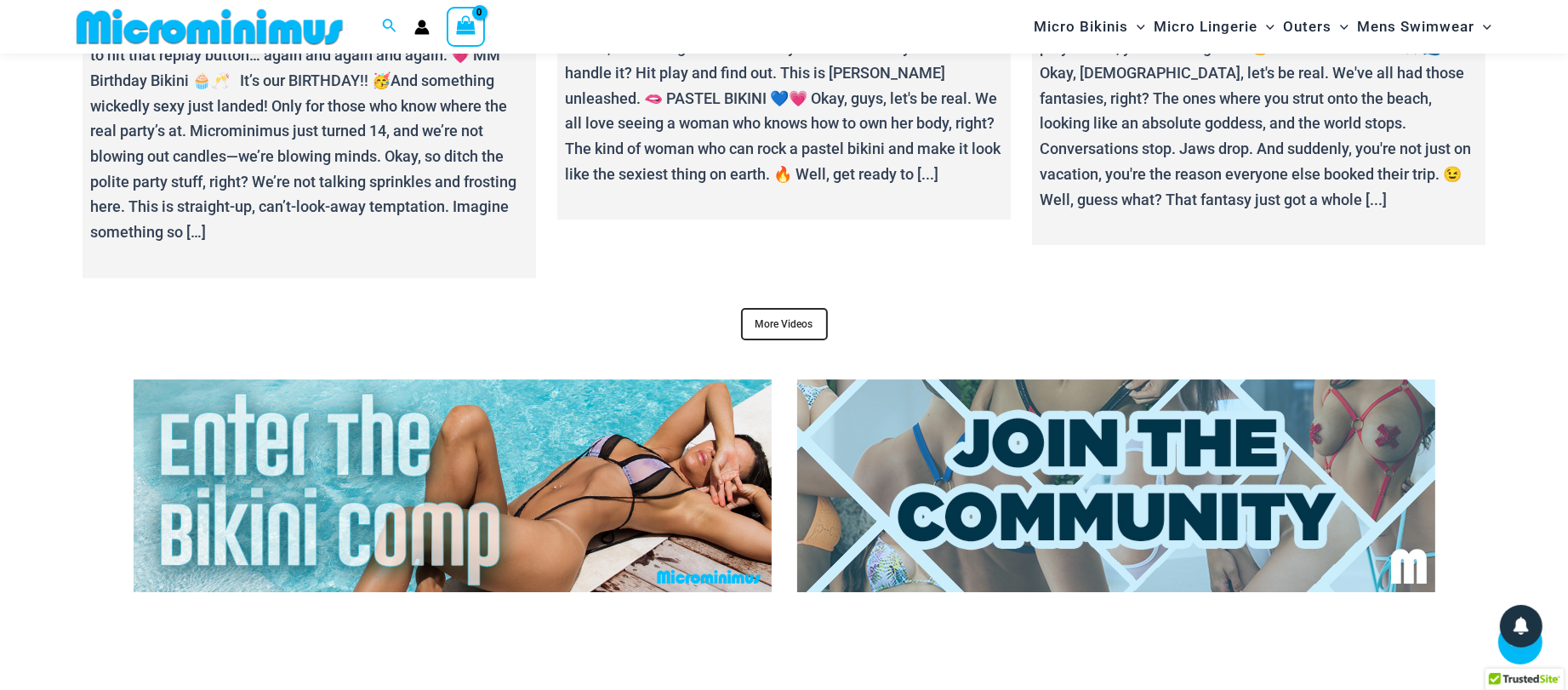
click at [605, 489] on img at bounding box center [452, 486] width 638 height 213
